Goal: Transaction & Acquisition: Purchase product/service

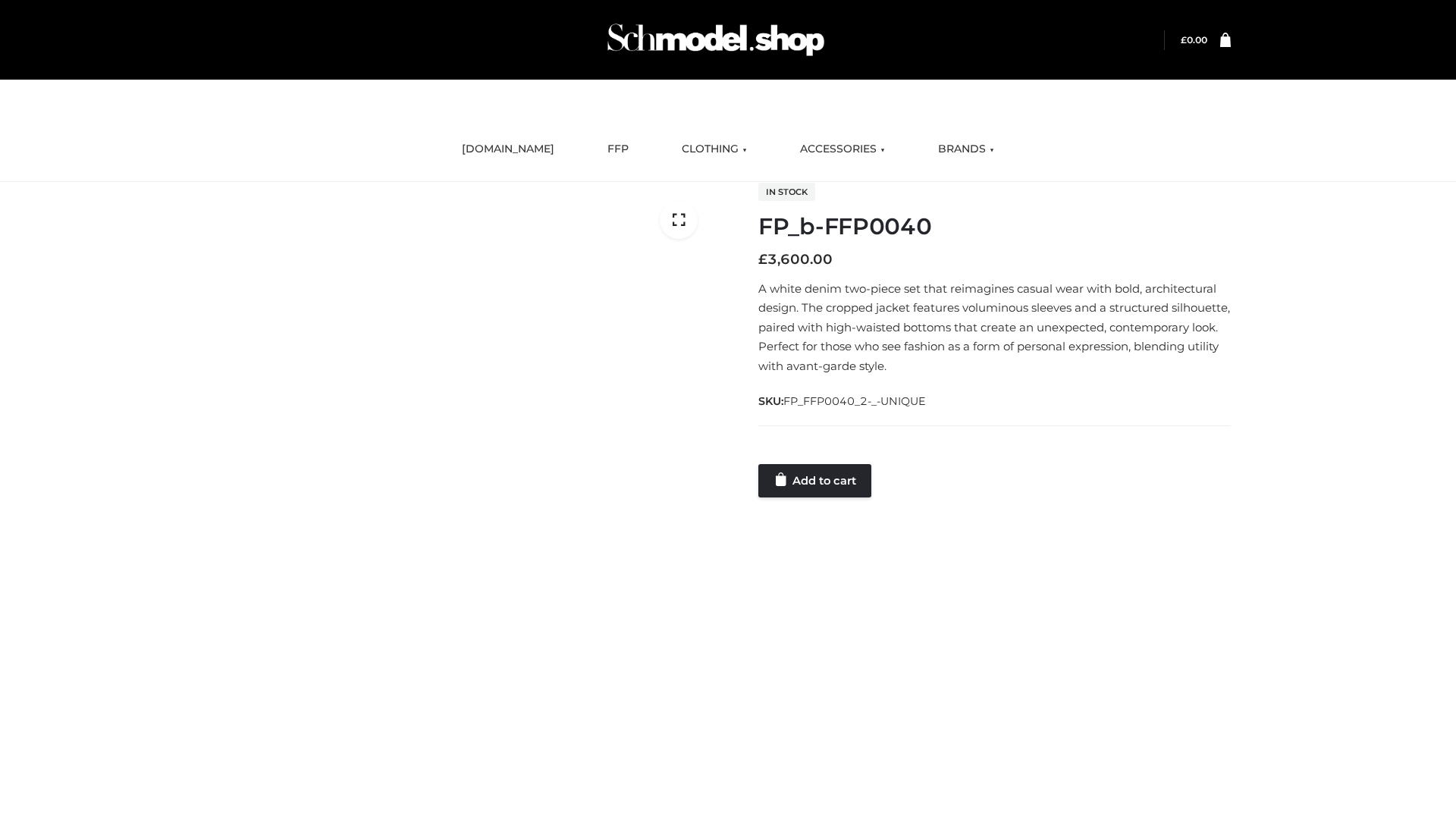
click at [816, 480] on link "Add to cart" at bounding box center [815, 481] width 113 height 33
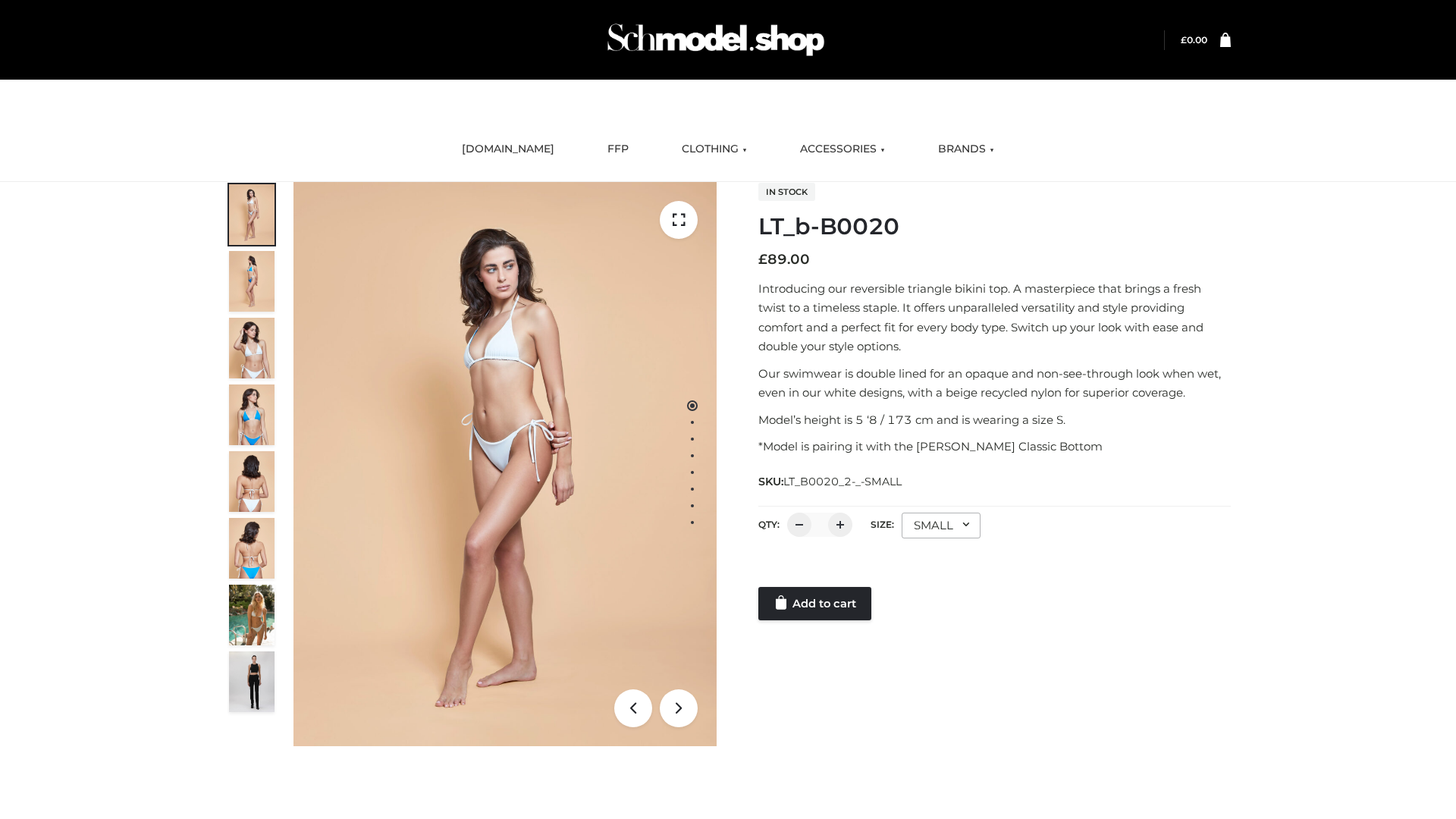
click at [816, 603] on link "Add to cart" at bounding box center [815, 603] width 113 height 33
